Goal: Task Accomplishment & Management: Use online tool/utility

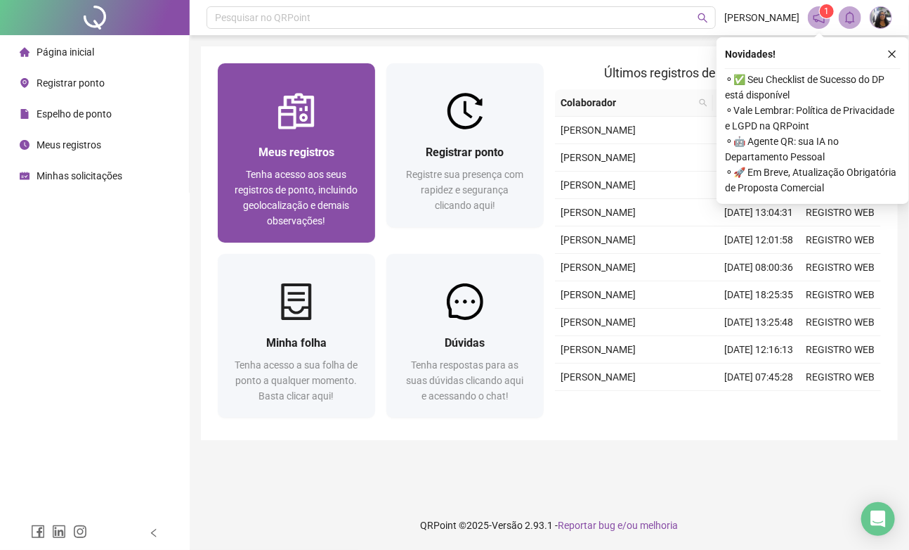
click at [304, 187] on span "Tenha acesso aos seus registros de ponto, incluindo geolocalização e demais obs…" at bounding box center [296, 198] width 123 height 58
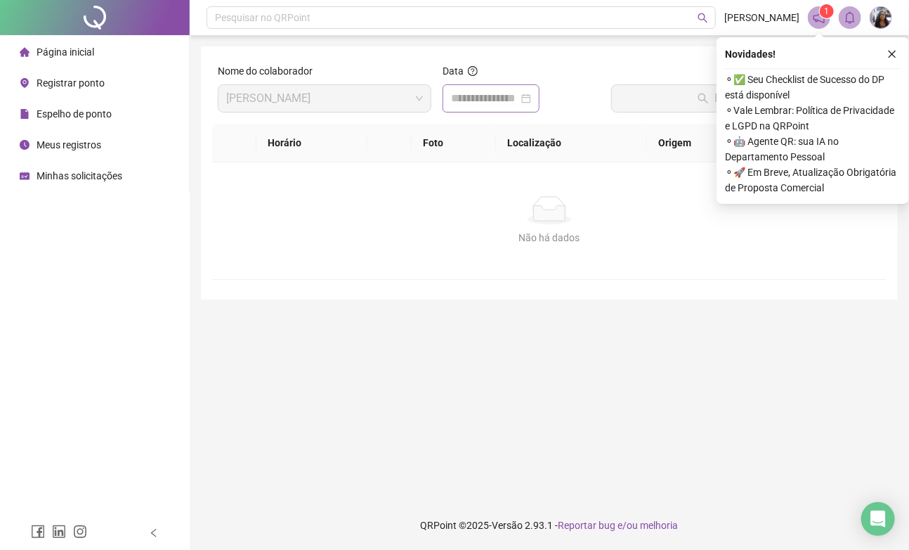
click at [531, 102] on div at bounding box center [491, 98] width 80 height 17
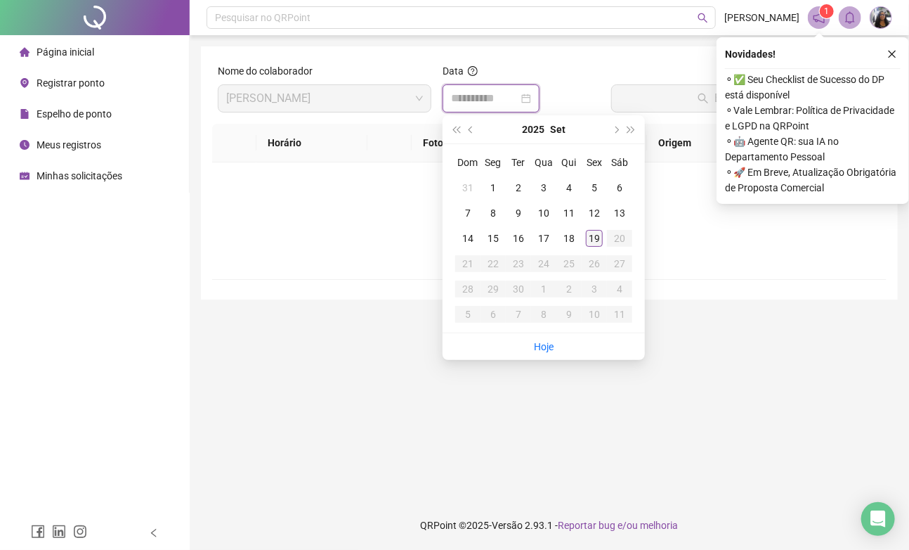
type input "**********"
click at [600, 240] on div "19" at bounding box center [594, 238] width 17 height 17
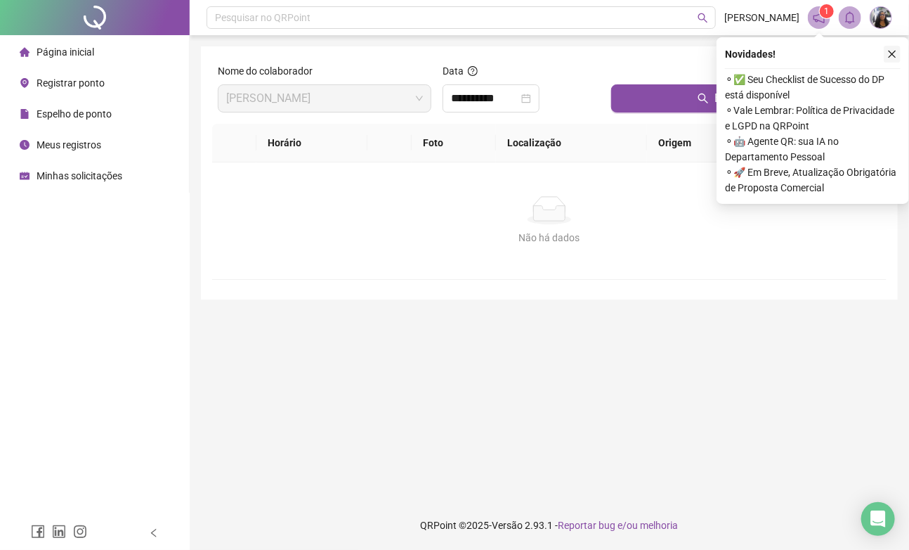
click at [892, 55] on icon "close" at bounding box center [893, 54] width 10 height 10
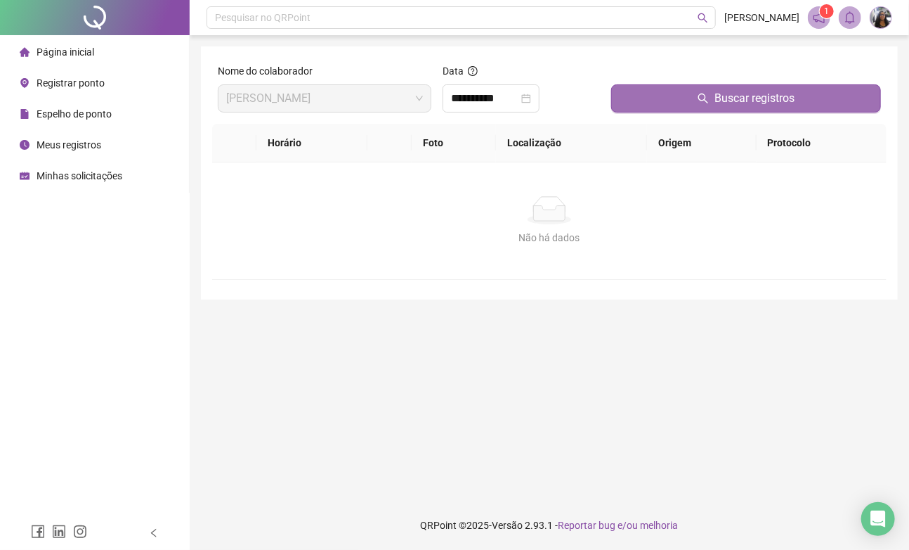
click at [790, 105] on span "Buscar registros" at bounding box center [755, 98] width 80 height 17
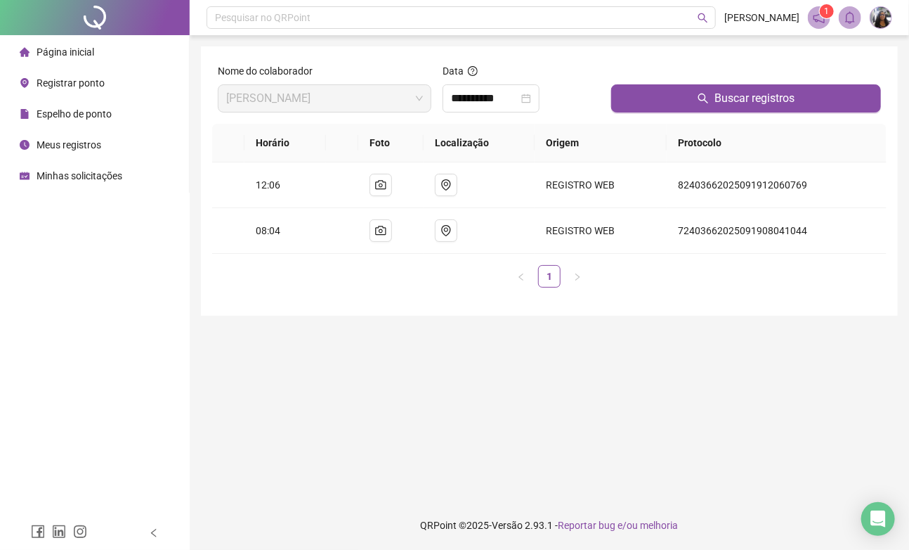
click at [91, 84] on span "Registrar ponto" at bounding box center [71, 82] width 68 height 11
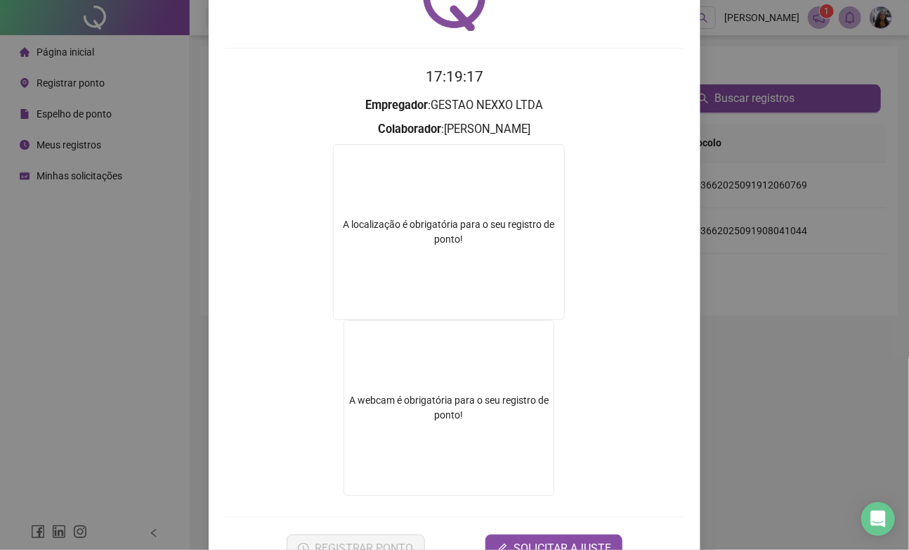
scroll to position [127, 0]
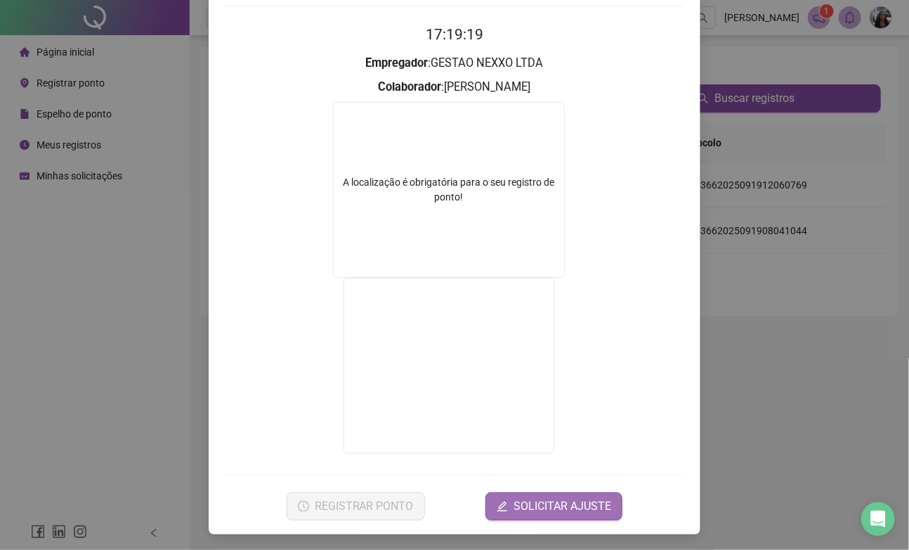
click at [533, 509] on span "SOLICITAR AJUSTE" at bounding box center [563, 506] width 98 height 17
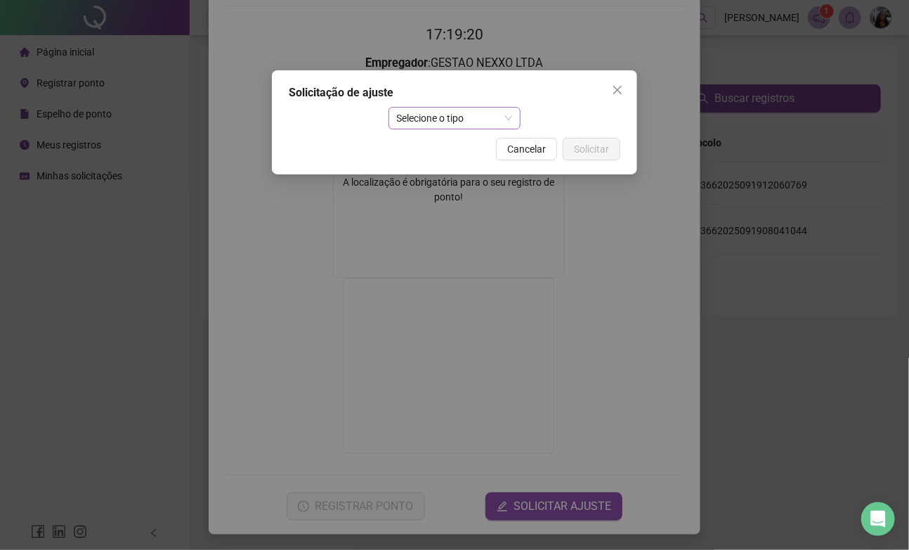
drag, startPoint x: 462, startPoint y: 131, endPoint x: 469, endPoint y: 124, distance: 10.0
click at [463, 129] on div "Solicitação de ajuste Selecione o tipo Cancelar Solicitar" at bounding box center [454, 122] width 365 height 104
click at [472, 122] on span "Selecione o tipo" at bounding box center [455, 118] width 116 height 21
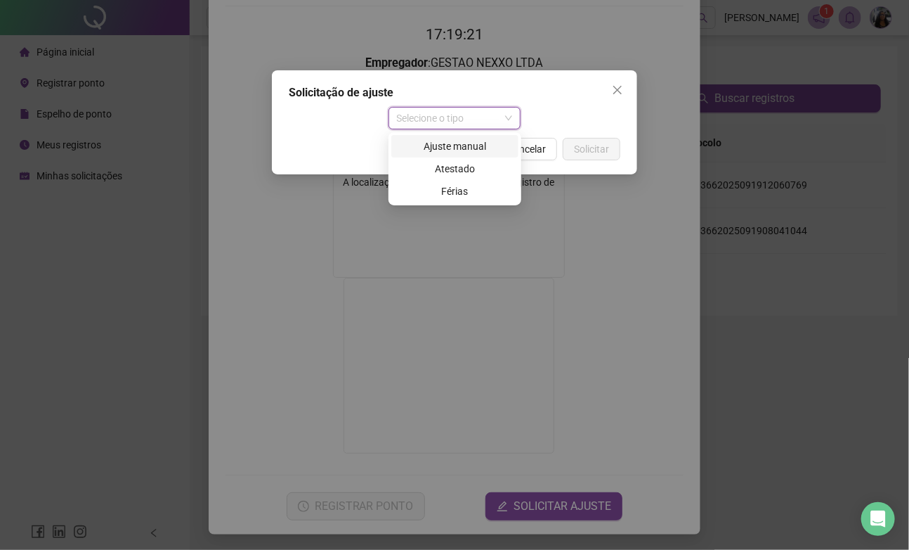
click at [477, 144] on div "Ajuste manual" at bounding box center [455, 145] width 110 height 15
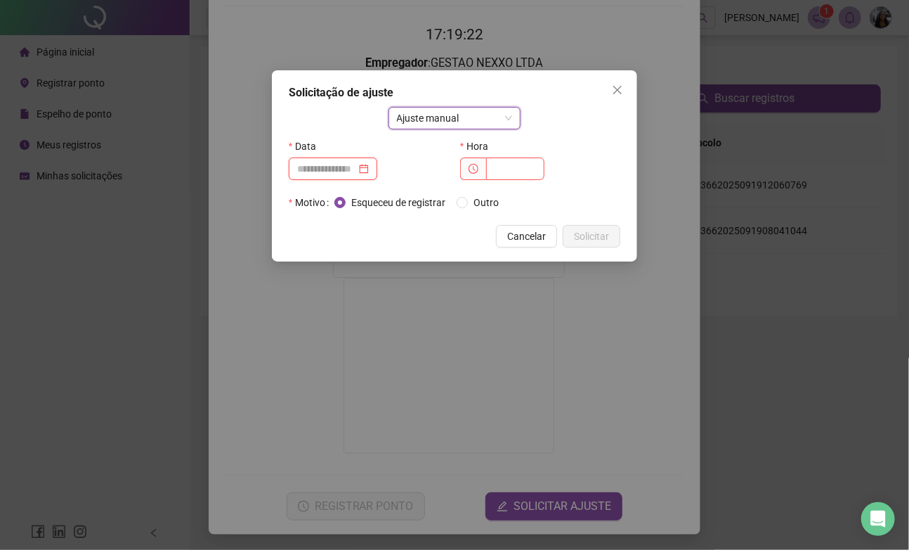
click at [356, 169] on input at bounding box center [326, 168] width 59 height 15
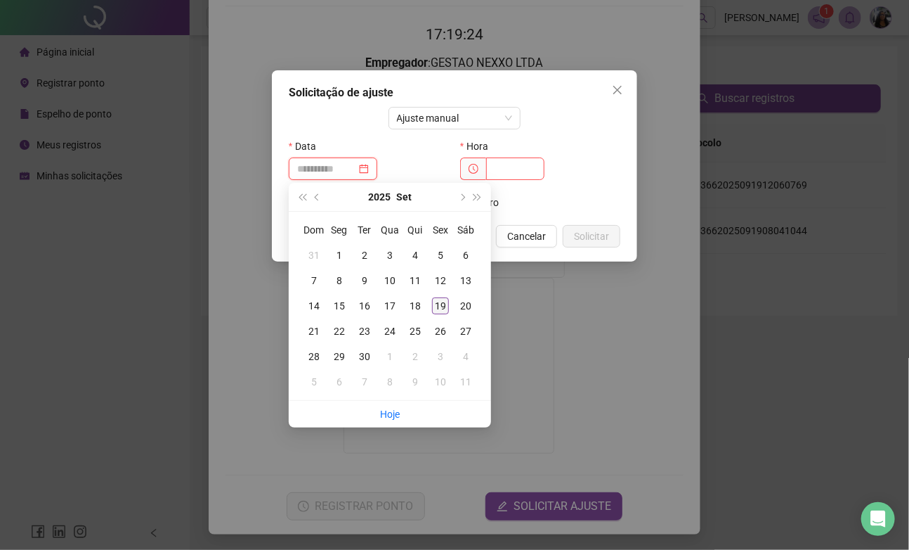
type input "**********"
click at [441, 305] on div "19" at bounding box center [440, 305] width 17 height 17
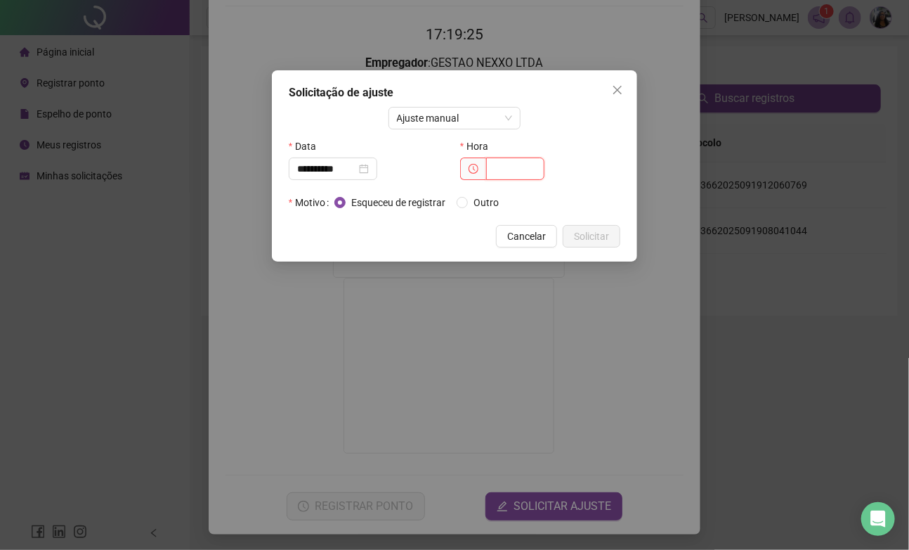
click at [509, 169] on input "text" at bounding box center [515, 168] width 58 height 22
type input "*****"
click at [582, 232] on span "Solicitar" at bounding box center [591, 235] width 35 height 15
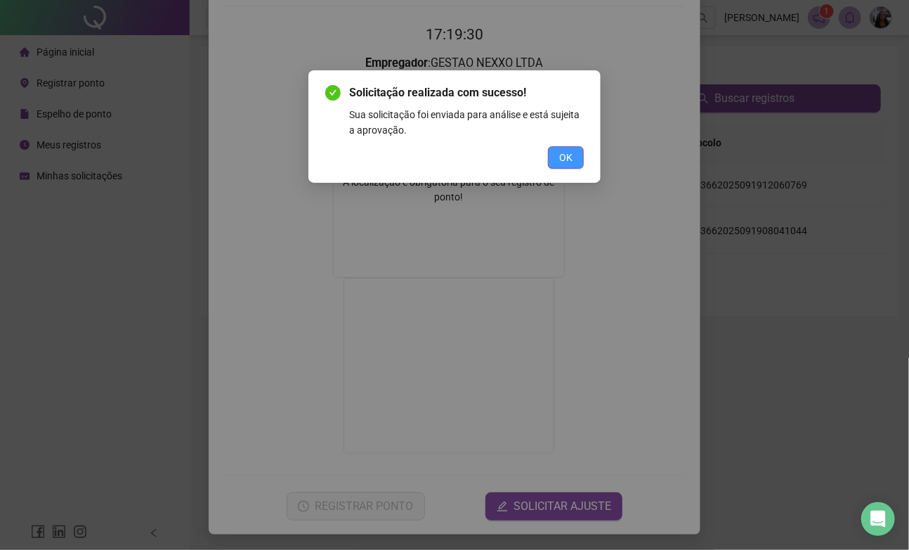
click at [561, 154] on span "OK" at bounding box center [565, 157] width 13 height 15
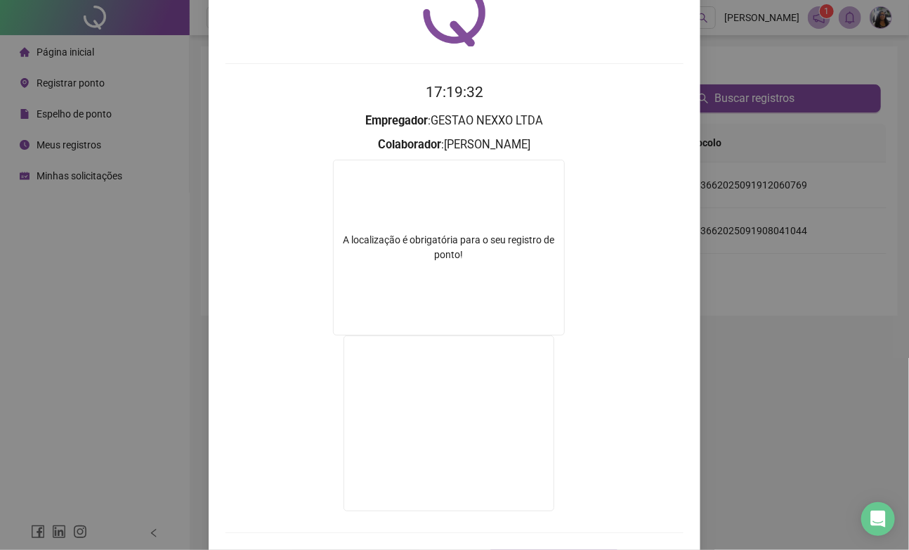
scroll to position [0, 0]
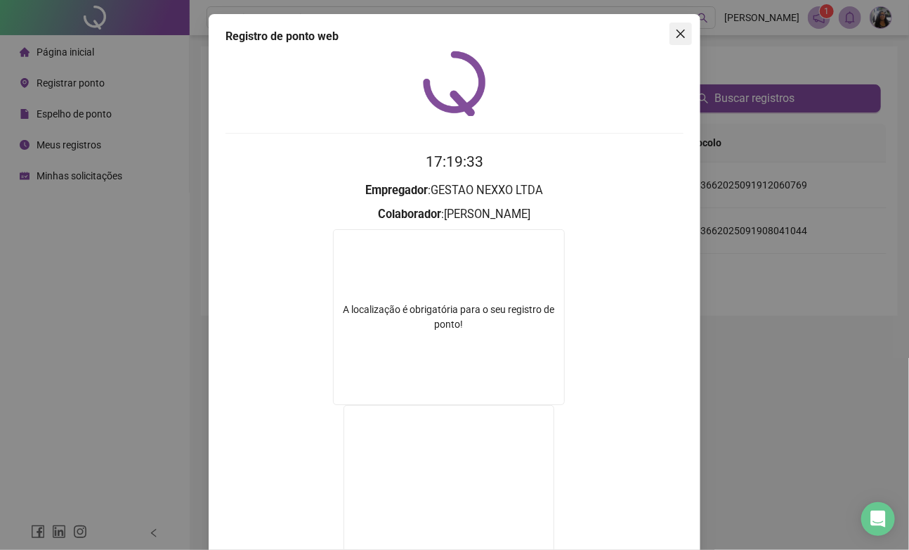
click at [680, 35] on icon "close" at bounding box center [680, 33] width 11 height 11
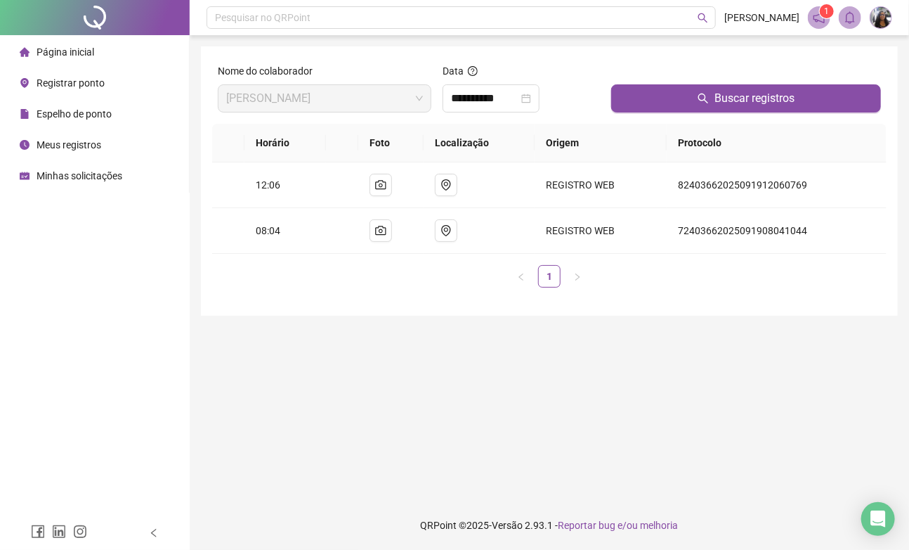
click at [84, 82] on span "Registrar ponto" at bounding box center [71, 82] width 68 height 11
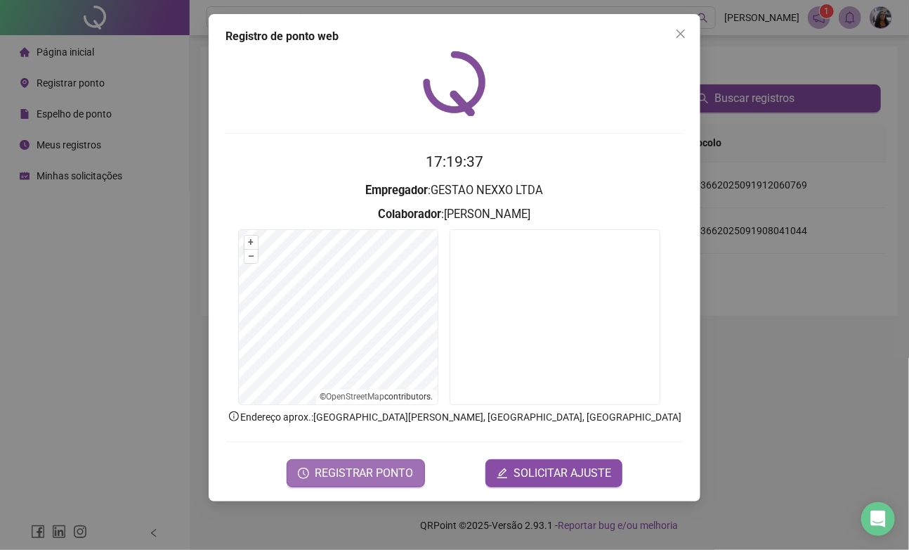
click at [347, 471] on span "REGISTRAR PONTO" at bounding box center [364, 473] width 99 height 17
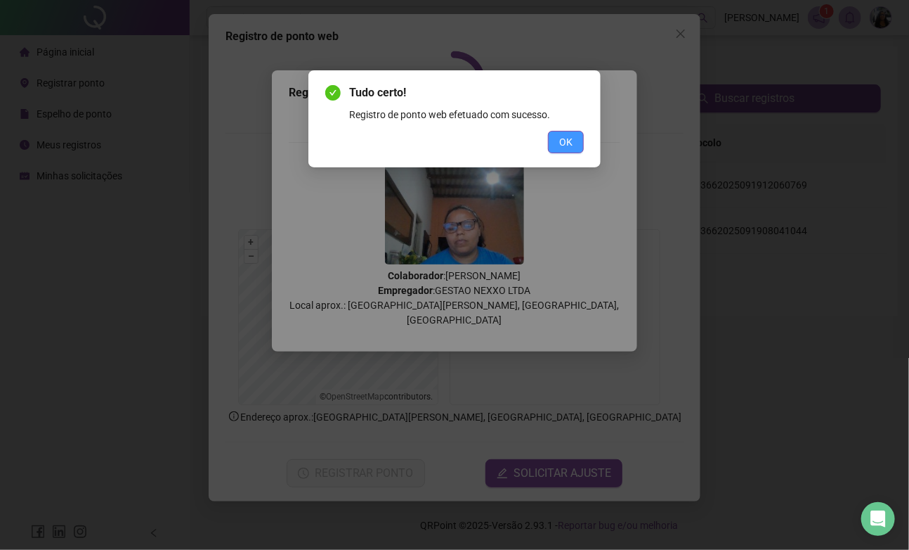
click at [562, 142] on span "OK" at bounding box center [565, 141] width 13 height 15
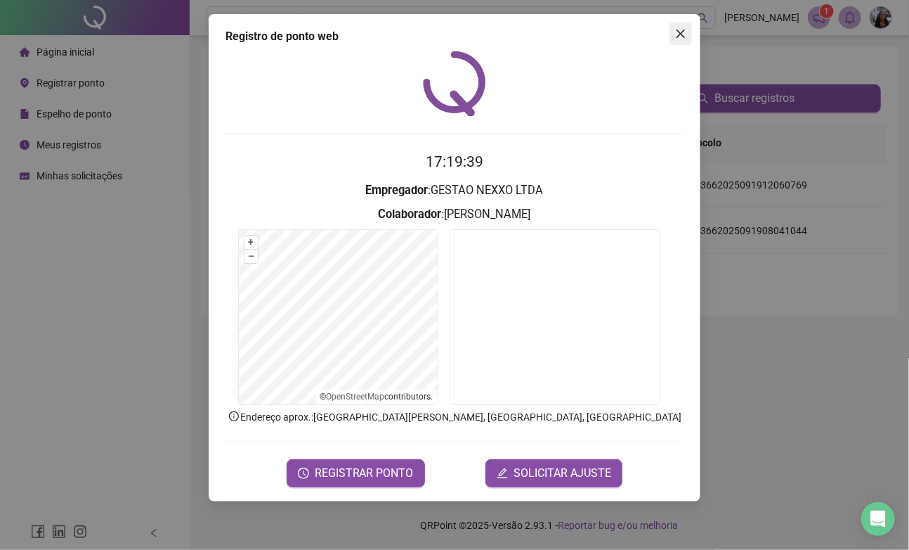
click at [686, 32] on icon "close" at bounding box center [680, 33] width 11 height 11
